Goal: Communication & Community: Share content

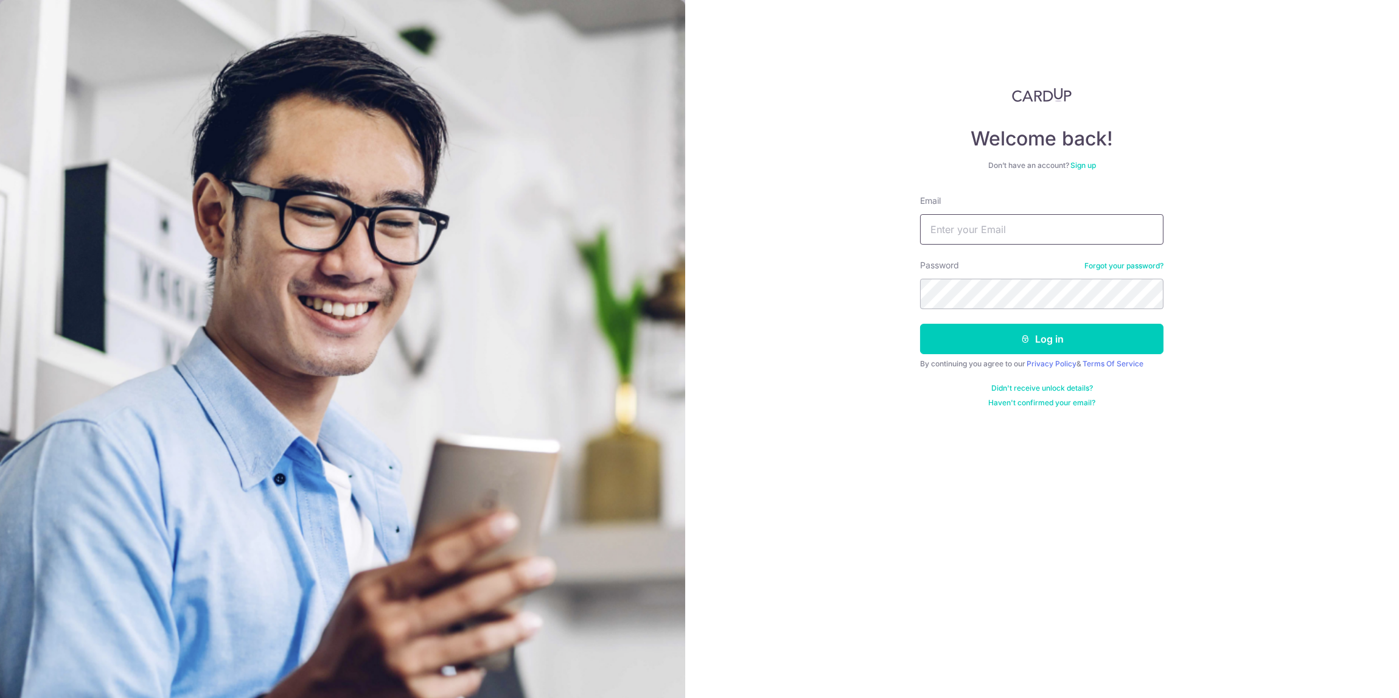
click at [950, 235] on input "Email" at bounding box center [1041, 229] width 243 height 30
type input "[PERSON_NAME][EMAIL_ADDRESS][DOMAIN_NAME]"
click at [920, 324] on button "Log in" at bounding box center [1041, 339] width 243 height 30
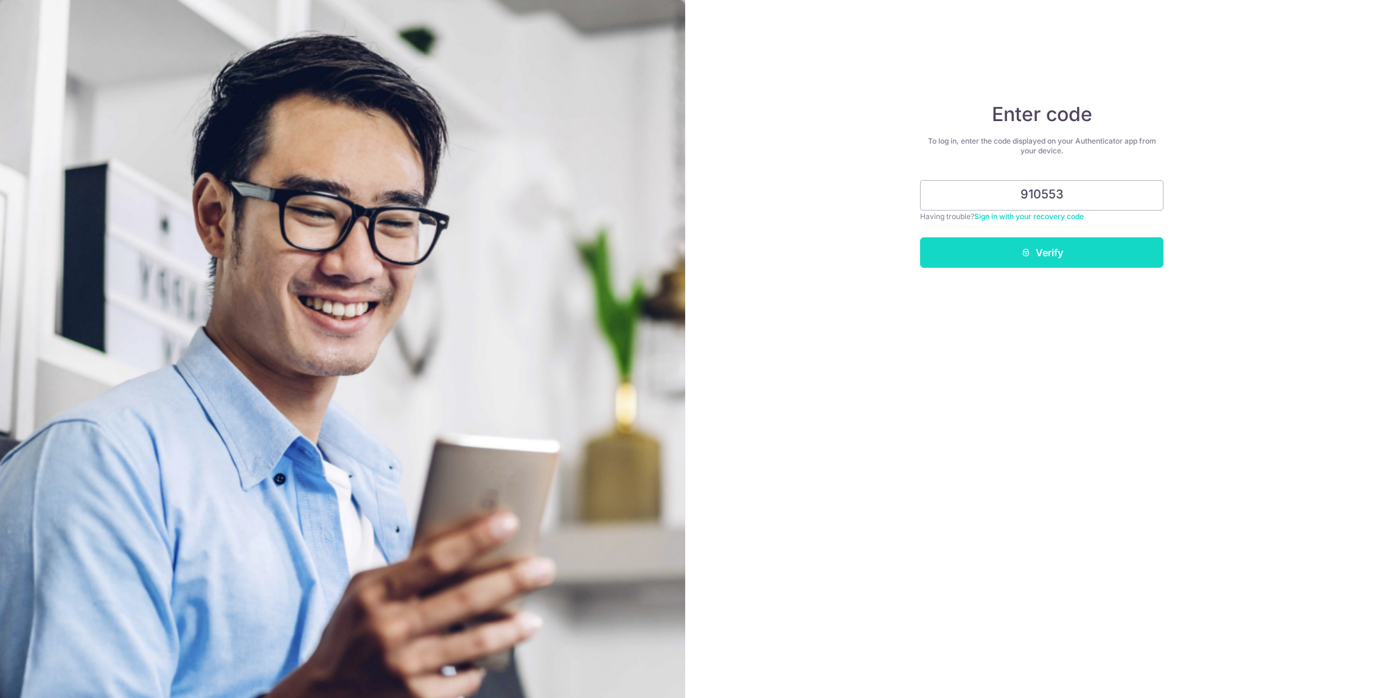
type input "910553"
click at [1017, 242] on button "Verify" at bounding box center [1041, 252] width 243 height 30
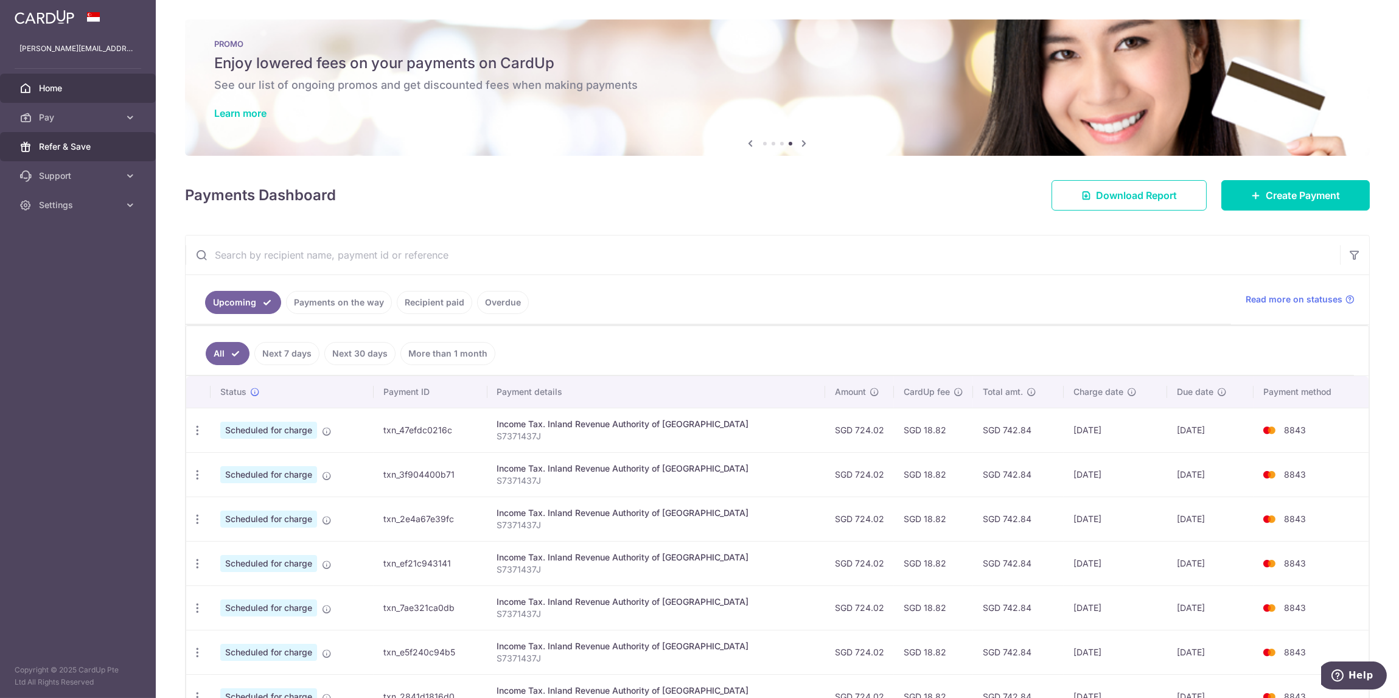
click at [72, 142] on span "Refer & Save" at bounding box center [79, 147] width 80 height 12
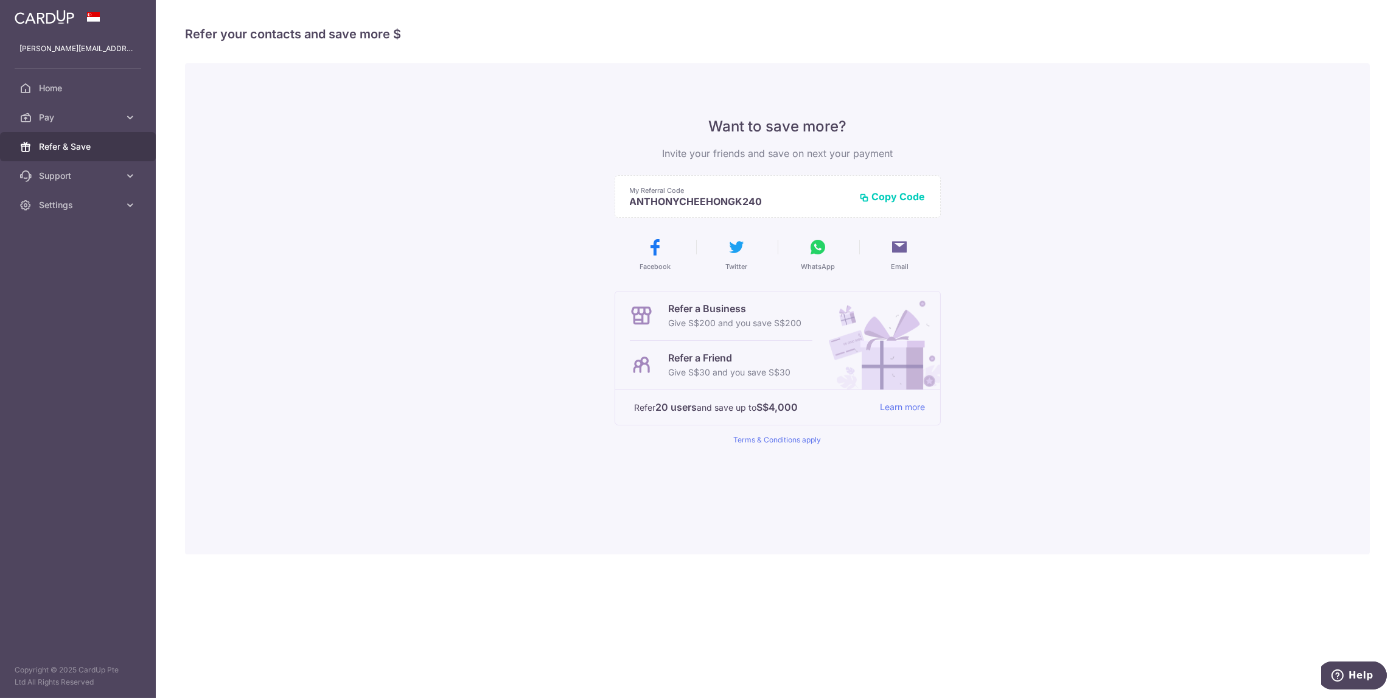
click at [901, 195] on button "Copy Code" at bounding box center [893, 196] width 66 height 12
click at [813, 245] on icon at bounding box center [818, 246] width 19 height 19
click at [820, 251] on icon at bounding box center [818, 246] width 19 height 19
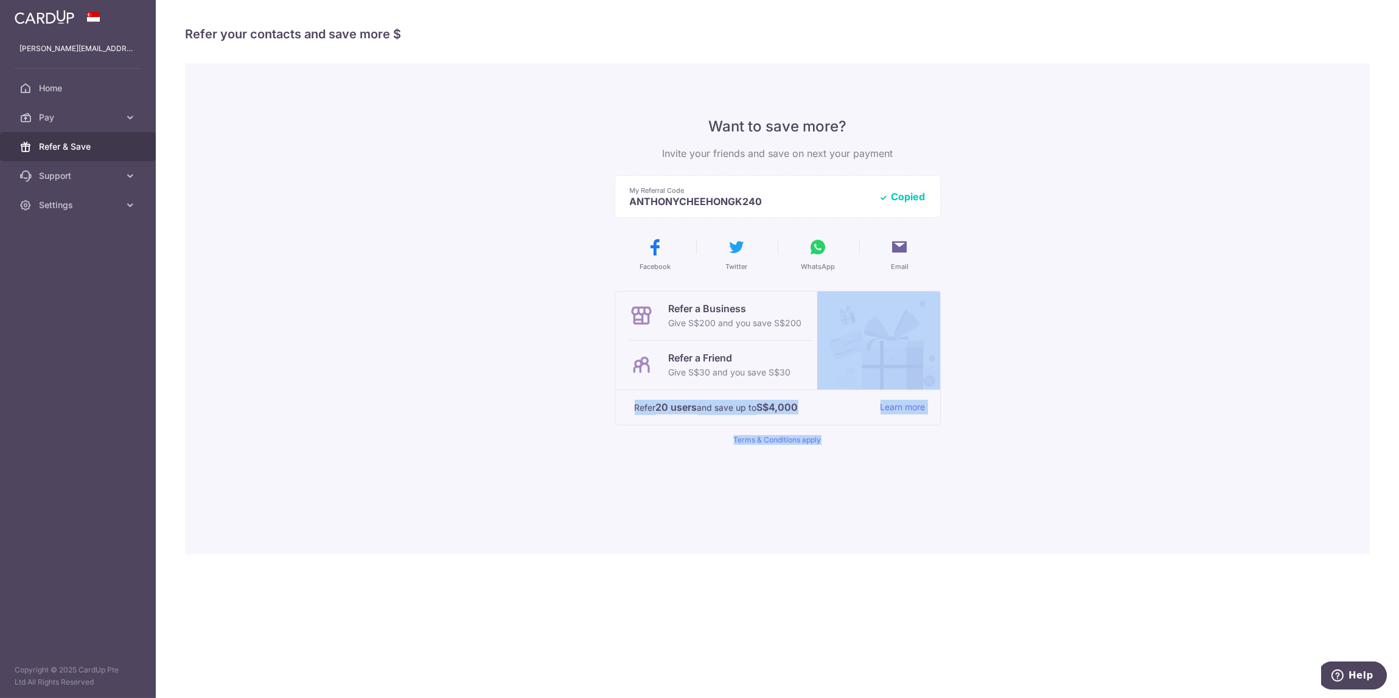
drag, startPoint x: 969, startPoint y: 443, endPoint x: 875, endPoint y: 388, distance: 109.3
click at [875, 388] on div "Want to save more? Invite your friends and save on next your payment My Referra…" at bounding box center [777, 308] width 1185 height 491
click at [1042, 571] on div "× Invite your friends via email To Send Invitations Sample From CardUp Subject …" at bounding box center [777, 349] width 1243 height 698
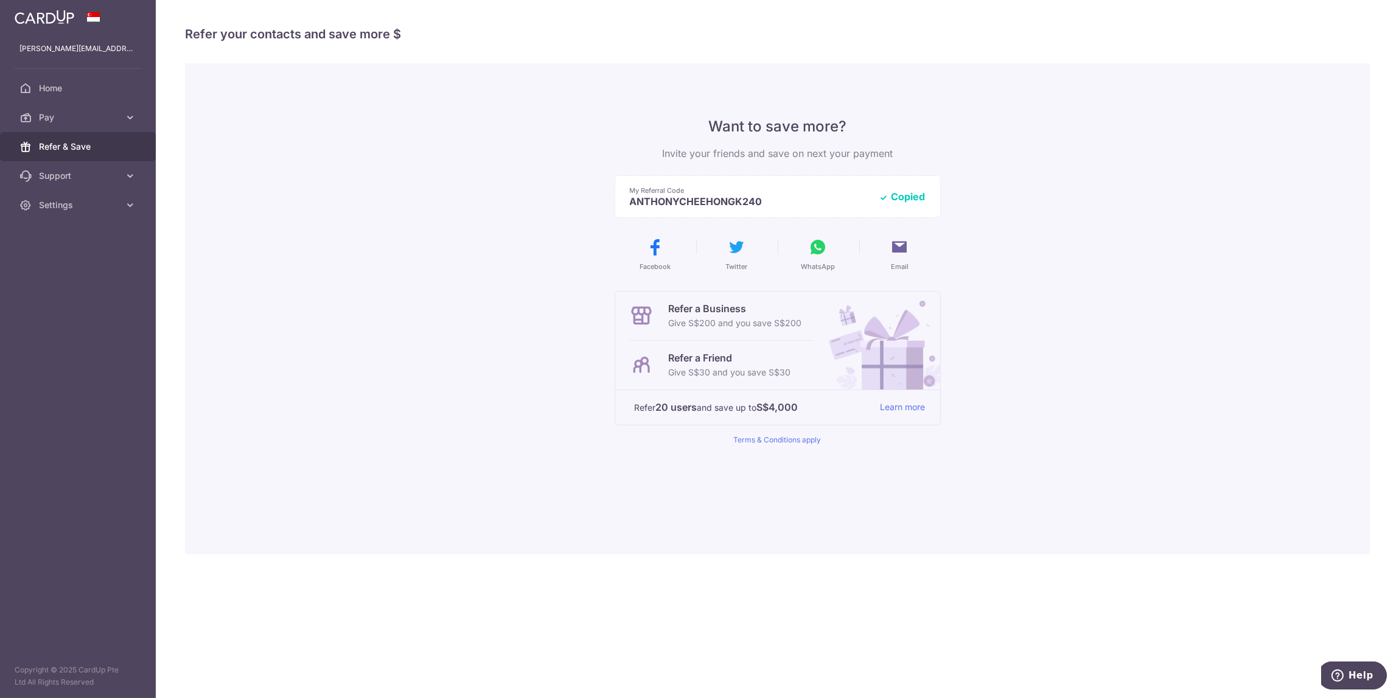
click at [899, 200] on button "Copied" at bounding box center [902, 196] width 46 height 12
click at [820, 266] on span "WhatsApp" at bounding box center [818, 267] width 34 height 10
drag, startPoint x: 1035, startPoint y: 517, endPoint x: 1043, endPoint y: 523, distance: 10.4
click at [1043, 523] on div "Want to save more? Invite your friends and save on next your payment My Referra…" at bounding box center [777, 308] width 1185 height 491
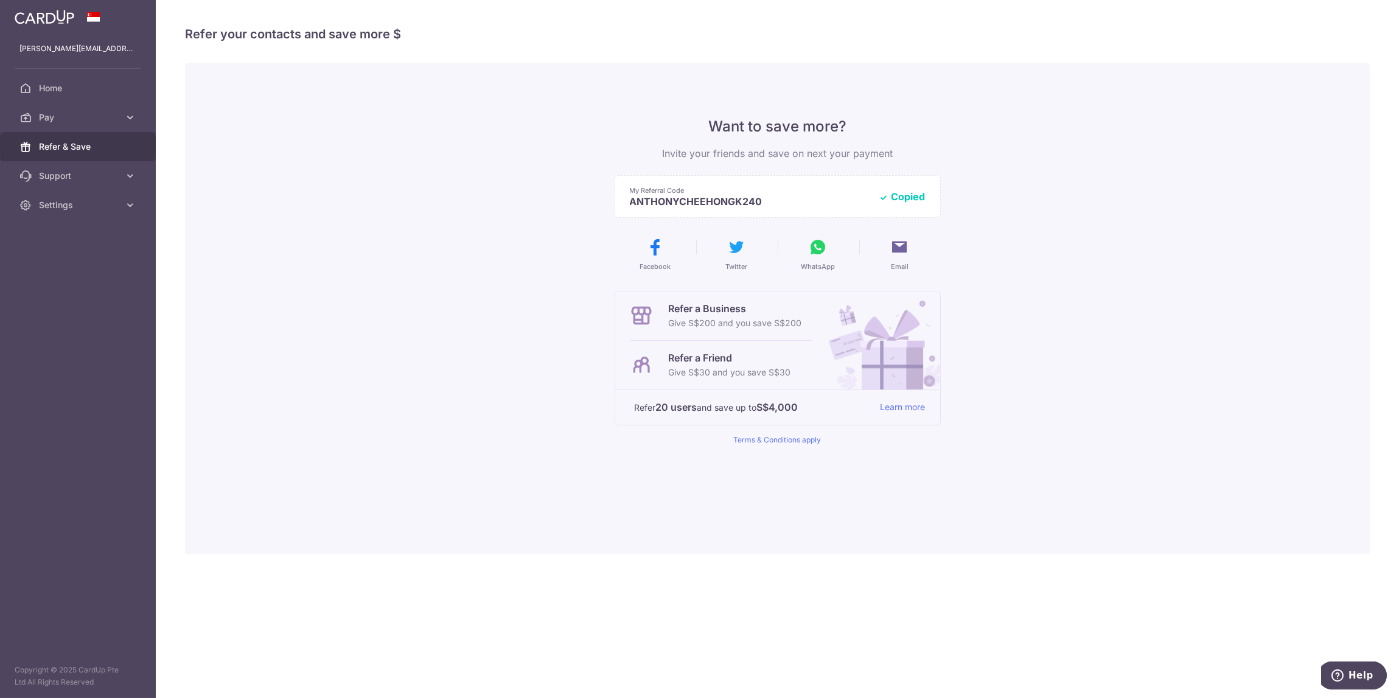
click at [1043, 523] on div "Want to save more? Invite your friends and save on next your payment My Referra…" at bounding box center [777, 308] width 1185 height 491
click at [899, 252] on icon at bounding box center [899, 246] width 19 height 19
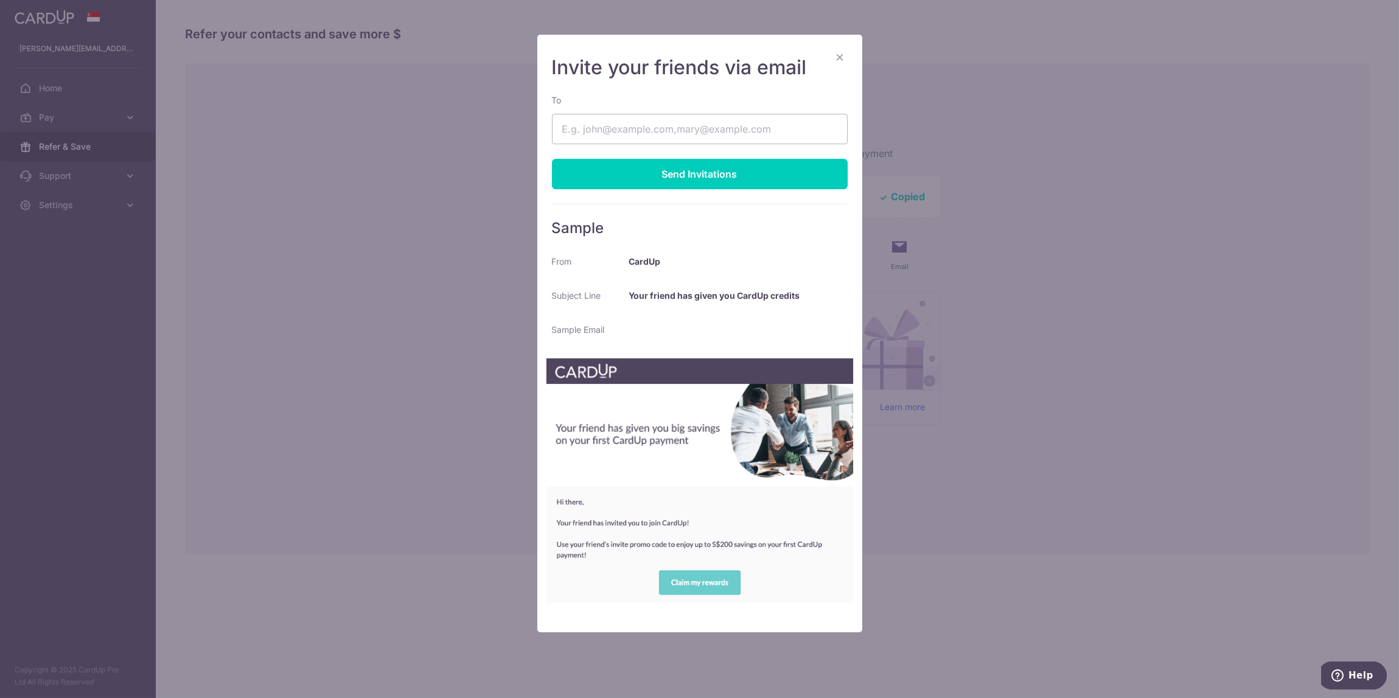
click at [843, 53] on button "×" at bounding box center [840, 56] width 15 height 15
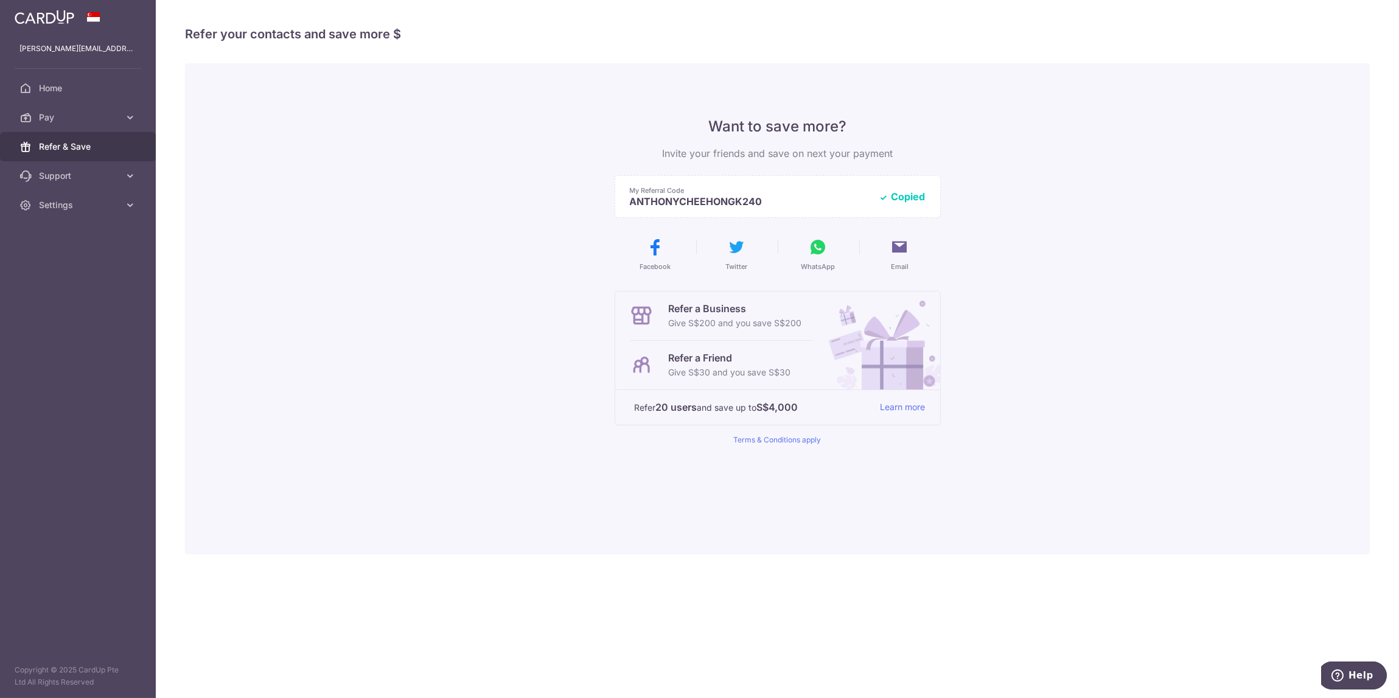
click at [819, 253] on icon at bounding box center [818, 246] width 19 height 19
drag, startPoint x: 957, startPoint y: 450, endPoint x: 955, endPoint y: 441, distance: 9.4
click at [957, 448] on div "Want to save more? Invite your friends and save on next your payment My Referra…" at bounding box center [777, 308] width 1185 height 491
click at [50, 91] on span "Home" at bounding box center [79, 88] width 80 height 12
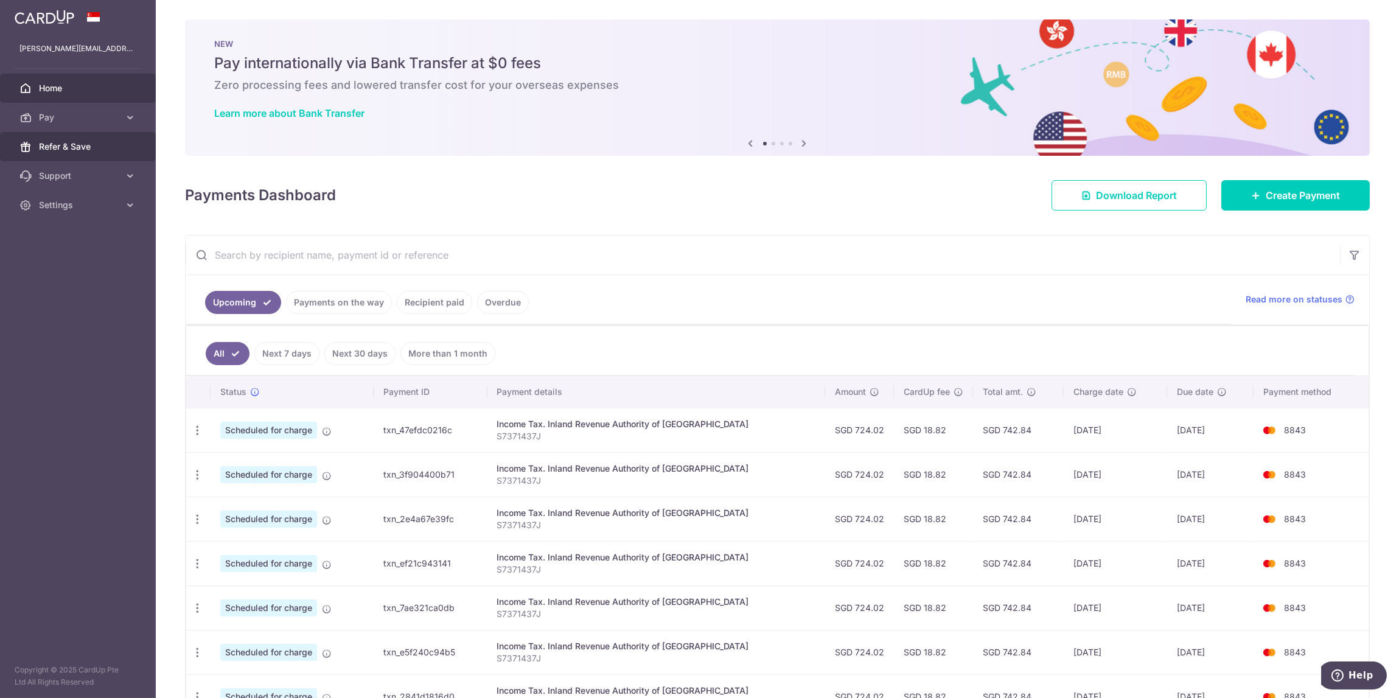
click at [67, 145] on span "Refer & Save" at bounding box center [79, 147] width 80 height 12
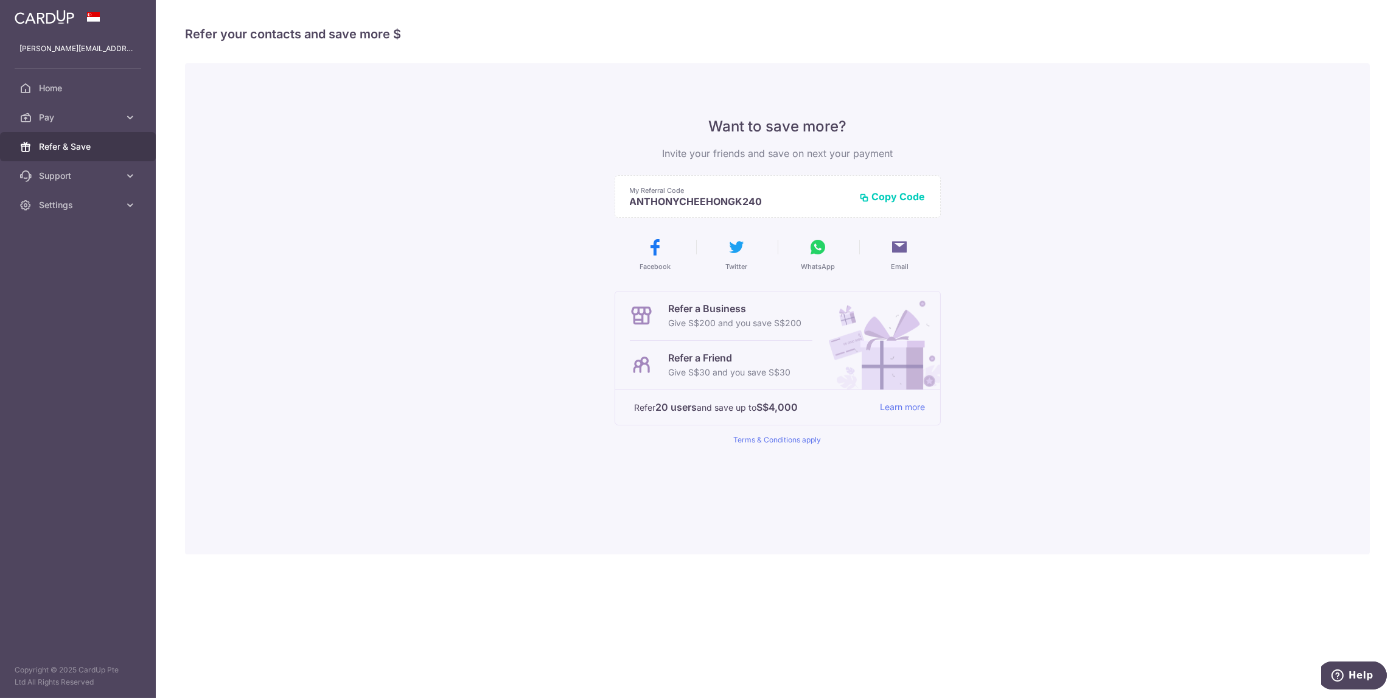
click at [816, 256] on icon at bounding box center [818, 246] width 19 height 19
click at [902, 248] on icon at bounding box center [899, 246] width 19 height 19
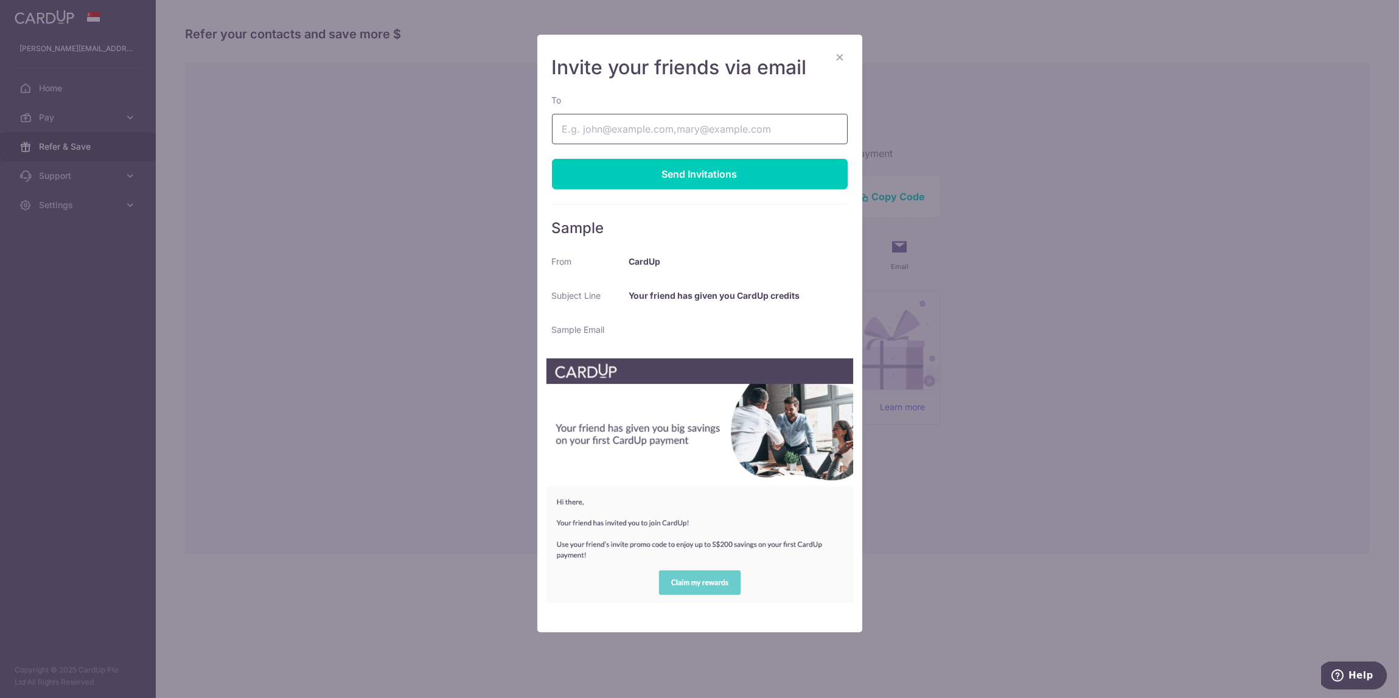
click at [701, 133] on input "To" at bounding box center [700, 129] width 296 height 30
type input "jenn.soo@hotmail.com"
click at [708, 172] on div "Send Invitations" at bounding box center [700, 174] width 296 height 30
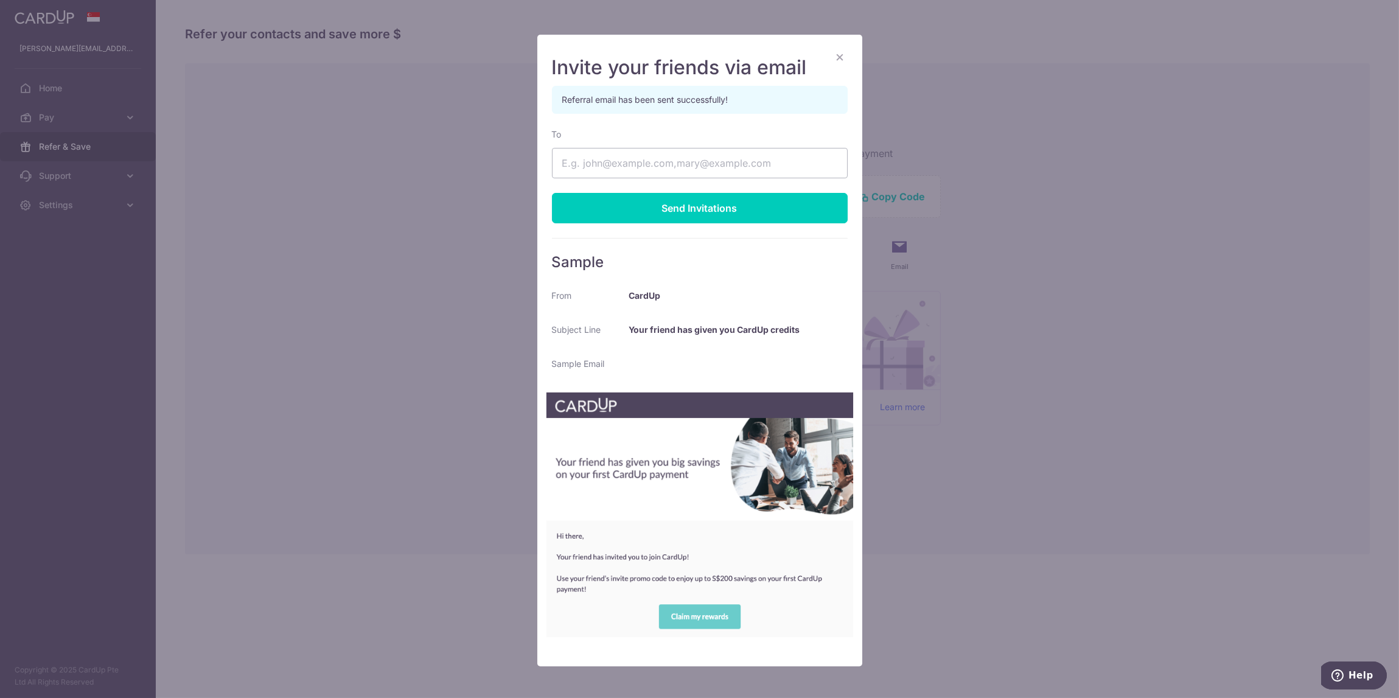
click at [705, 617] on img at bounding box center [700, 514] width 308 height 245
click at [834, 55] on button "×" at bounding box center [840, 56] width 15 height 15
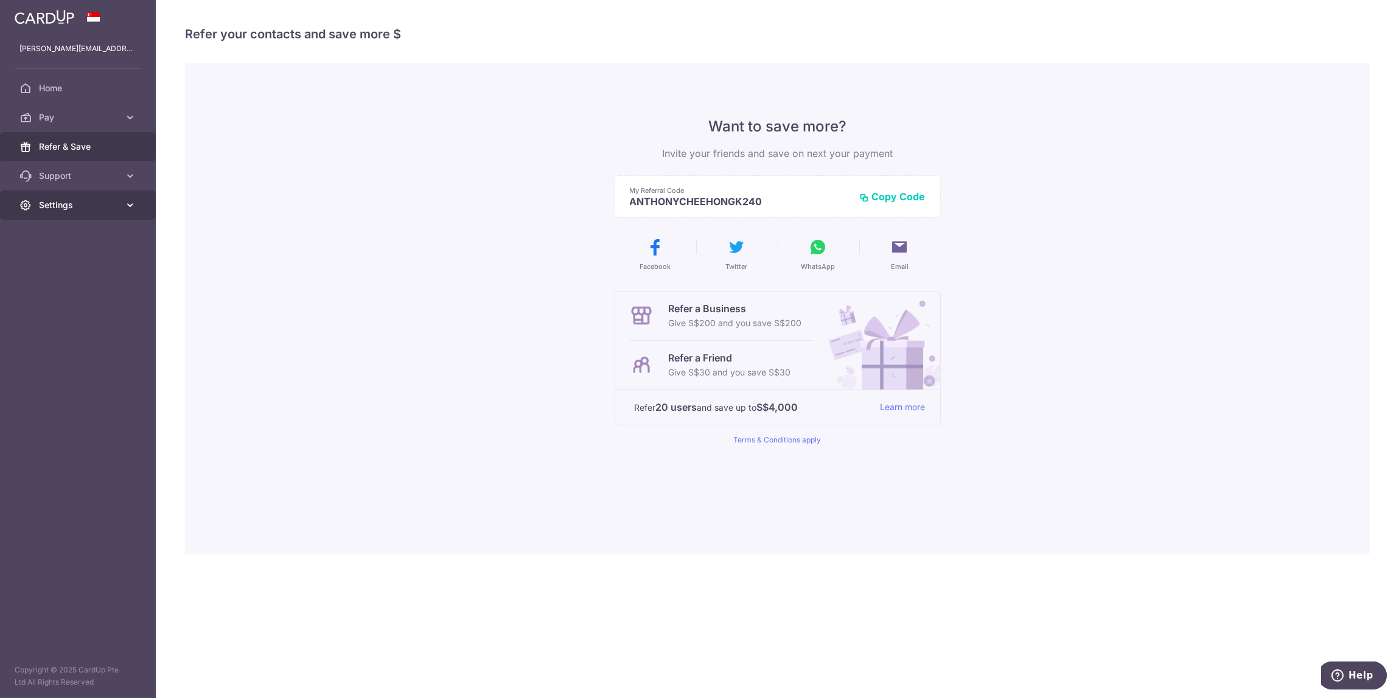
click at [67, 205] on span "Settings" at bounding box center [79, 205] width 80 height 12
click at [60, 232] on span "Account" at bounding box center [79, 234] width 80 height 12
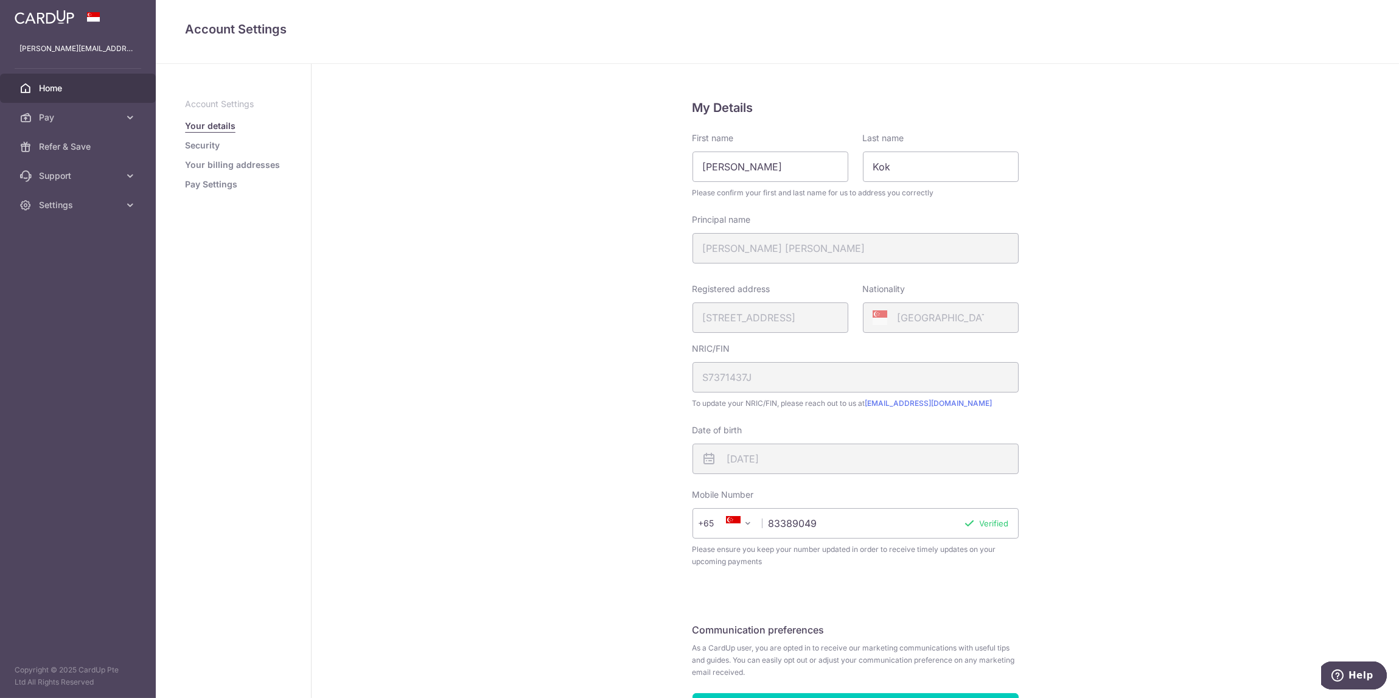
click at [51, 93] on span "Home" at bounding box center [79, 88] width 80 height 12
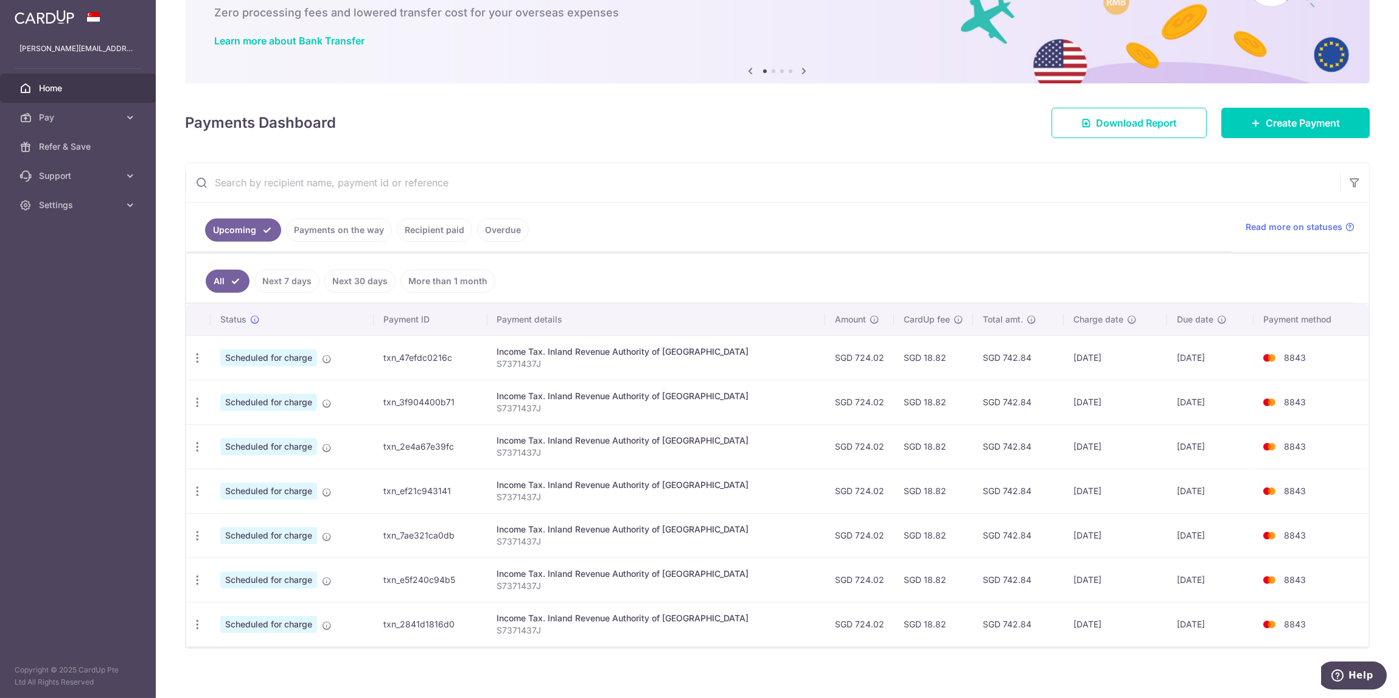
scroll to position [74, 0]
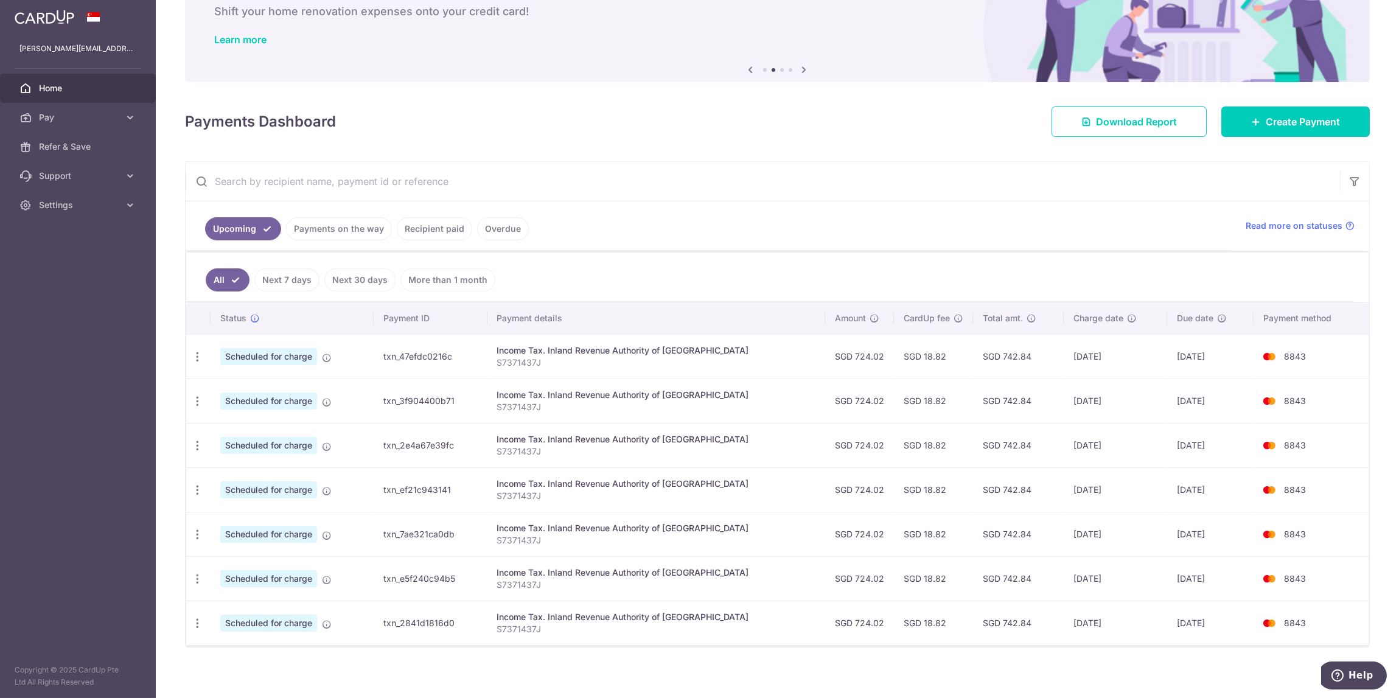
click at [459, 226] on link "Recipient paid" at bounding box center [434, 228] width 75 height 23
click at [459, 226] on div "× Pause Schedule Pause all future payments in this series Pause just this one p…" at bounding box center [777, 349] width 1243 height 698
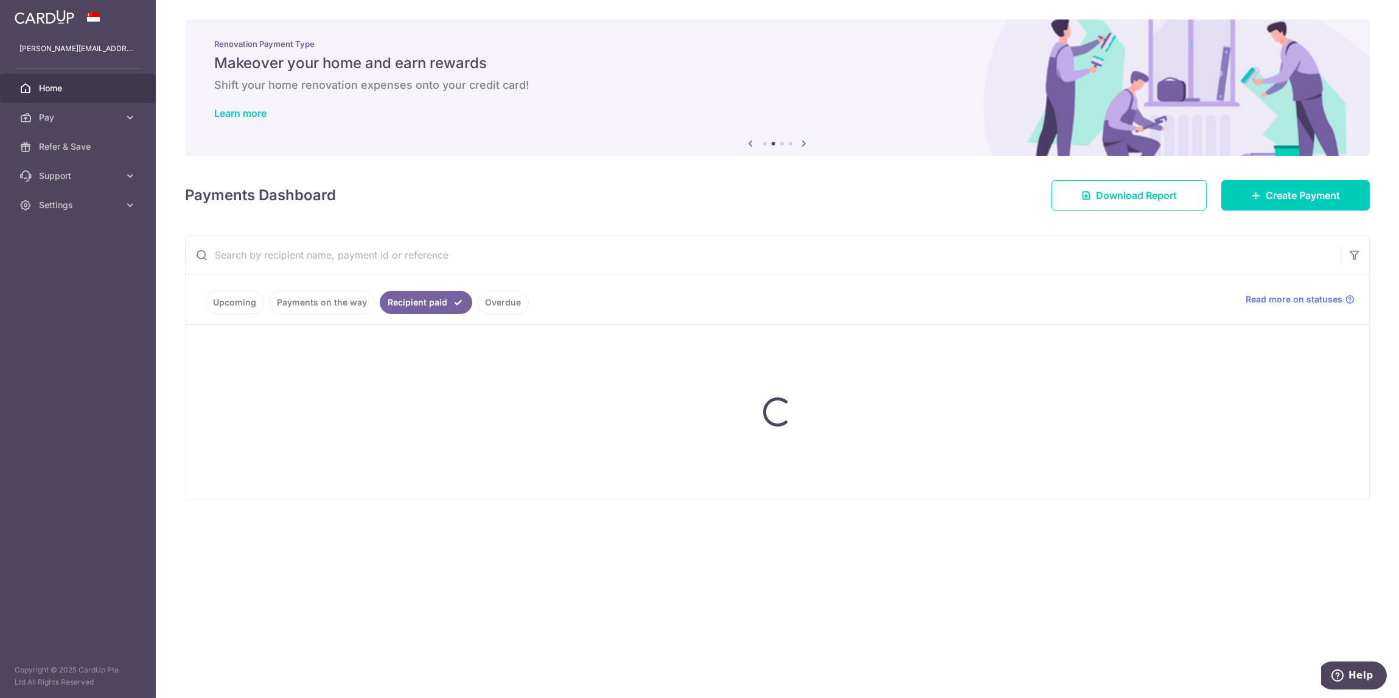
scroll to position [0, 0]
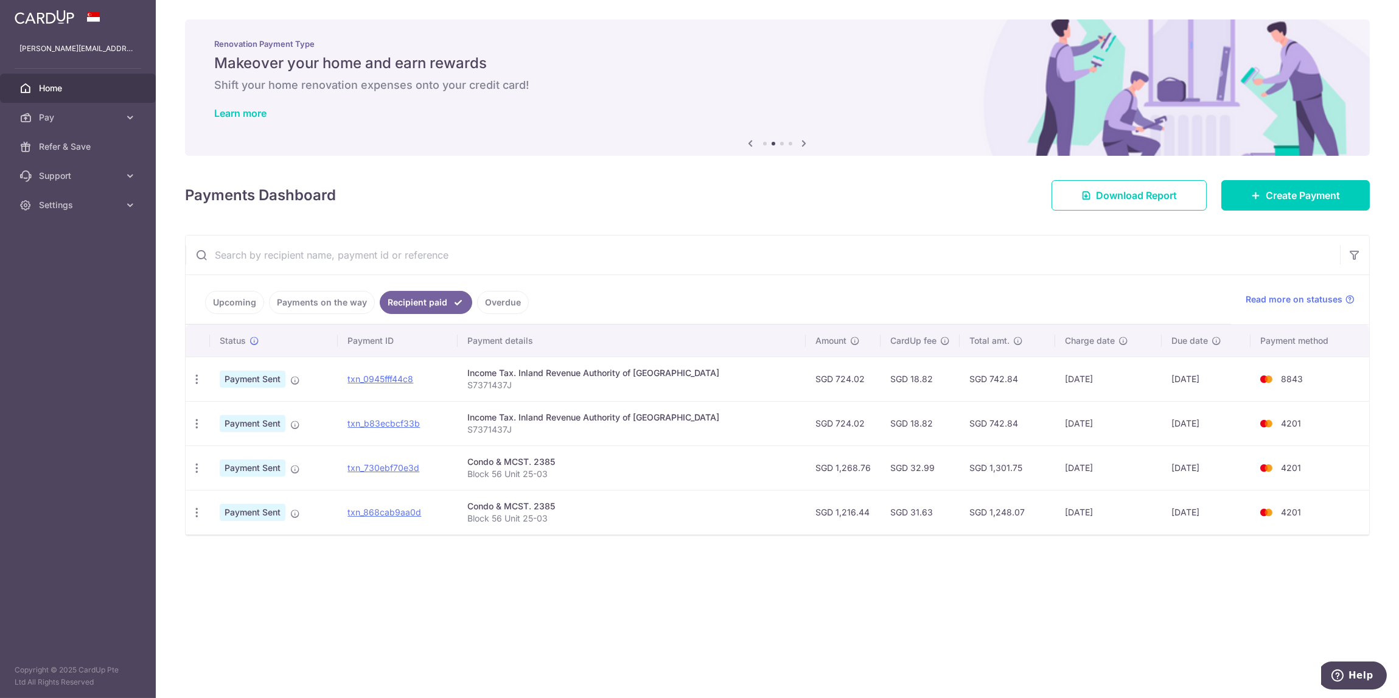
click at [693, 283] on ul "Upcoming Payments on the way Recipient paid Overdue" at bounding box center [708, 299] width 1045 height 49
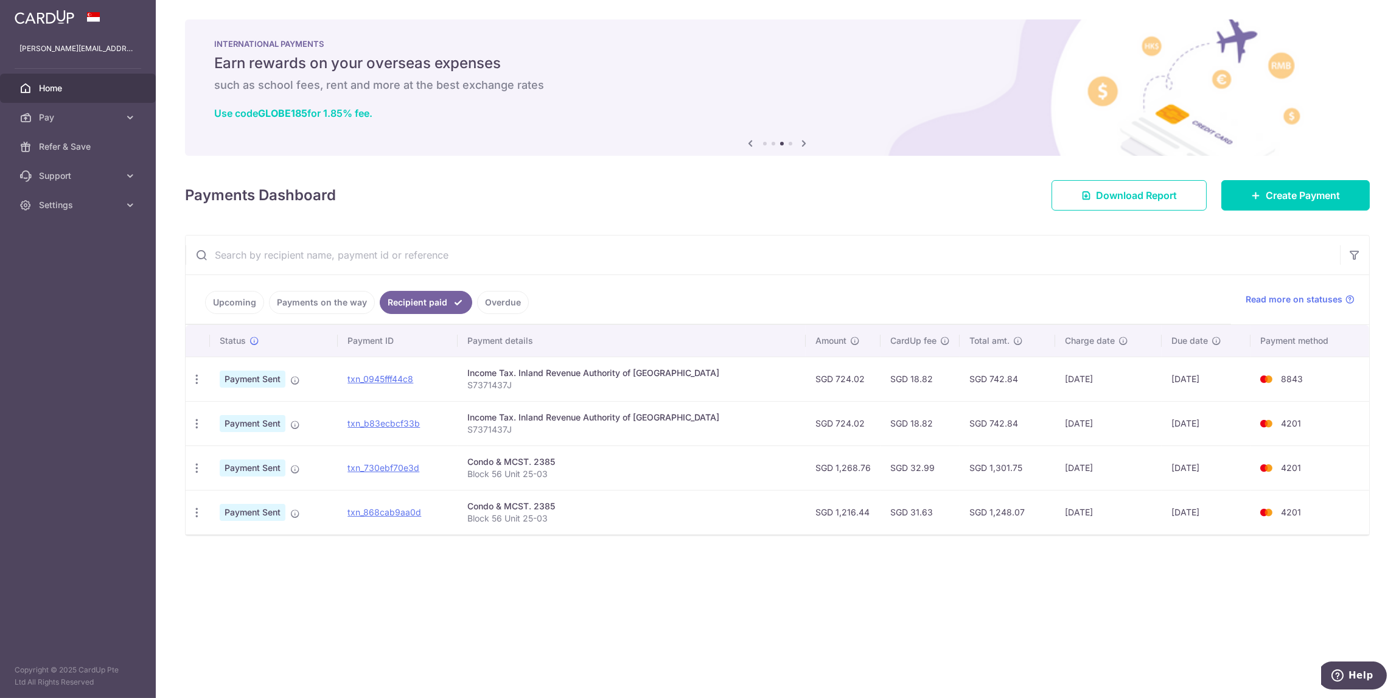
click at [40, 83] on span "Home" at bounding box center [79, 88] width 80 height 12
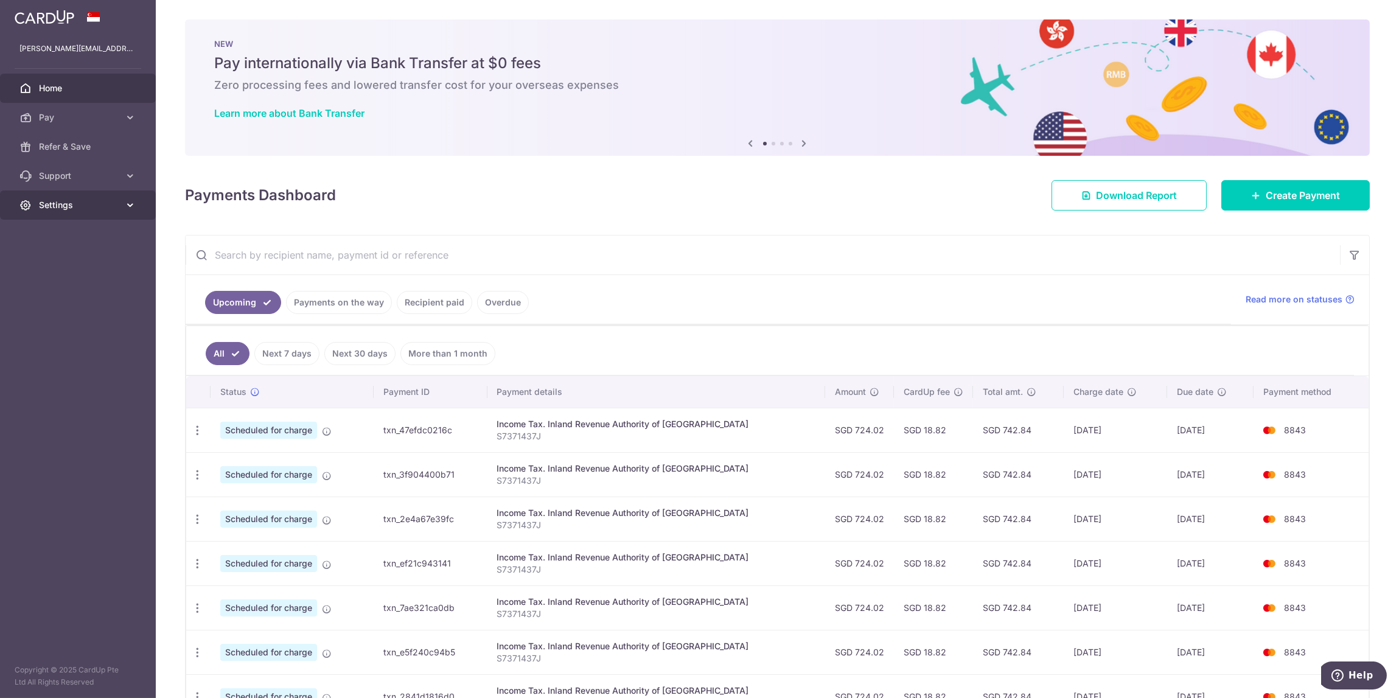
click at [127, 206] on icon at bounding box center [130, 205] width 12 height 12
click at [48, 261] on span "Logout" at bounding box center [79, 263] width 80 height 12
